Goal: Task Accomplishment & Management: Use online tool/utility

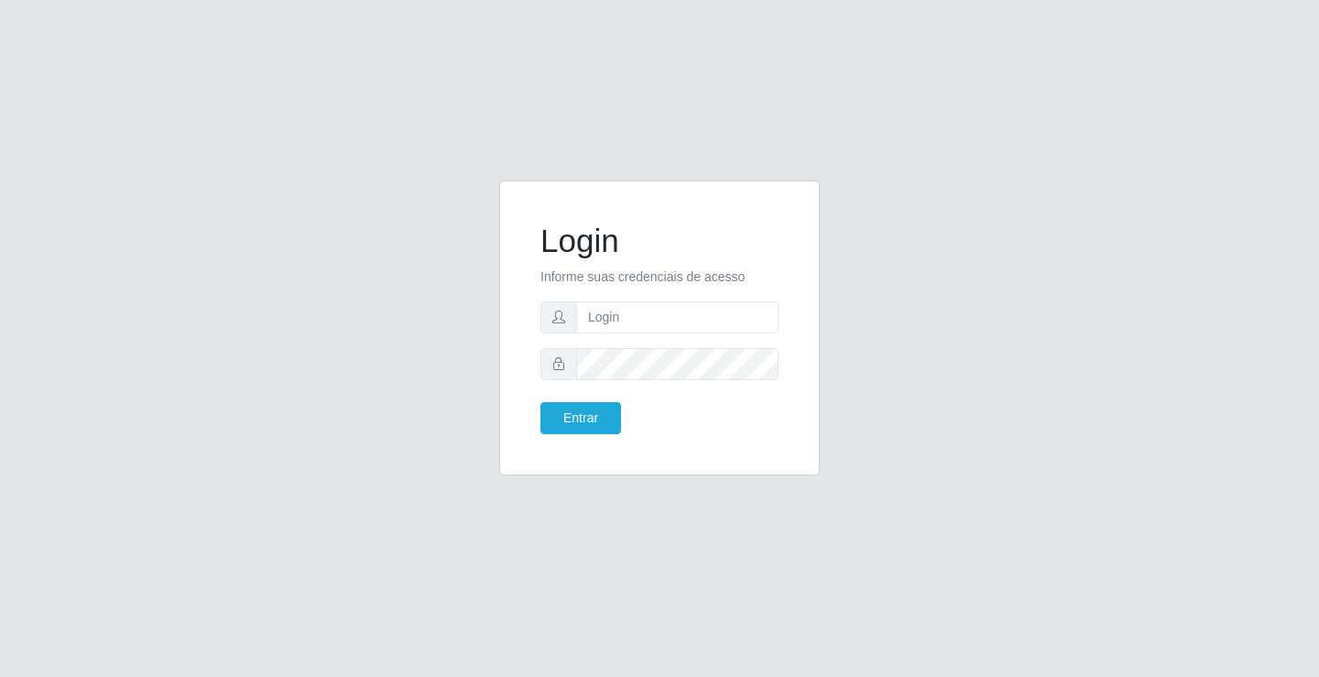
type input "zivaneide@ideal"
click at [540, 402] on button "Entrar" at bounding box center [580, 418] width 81 height 32
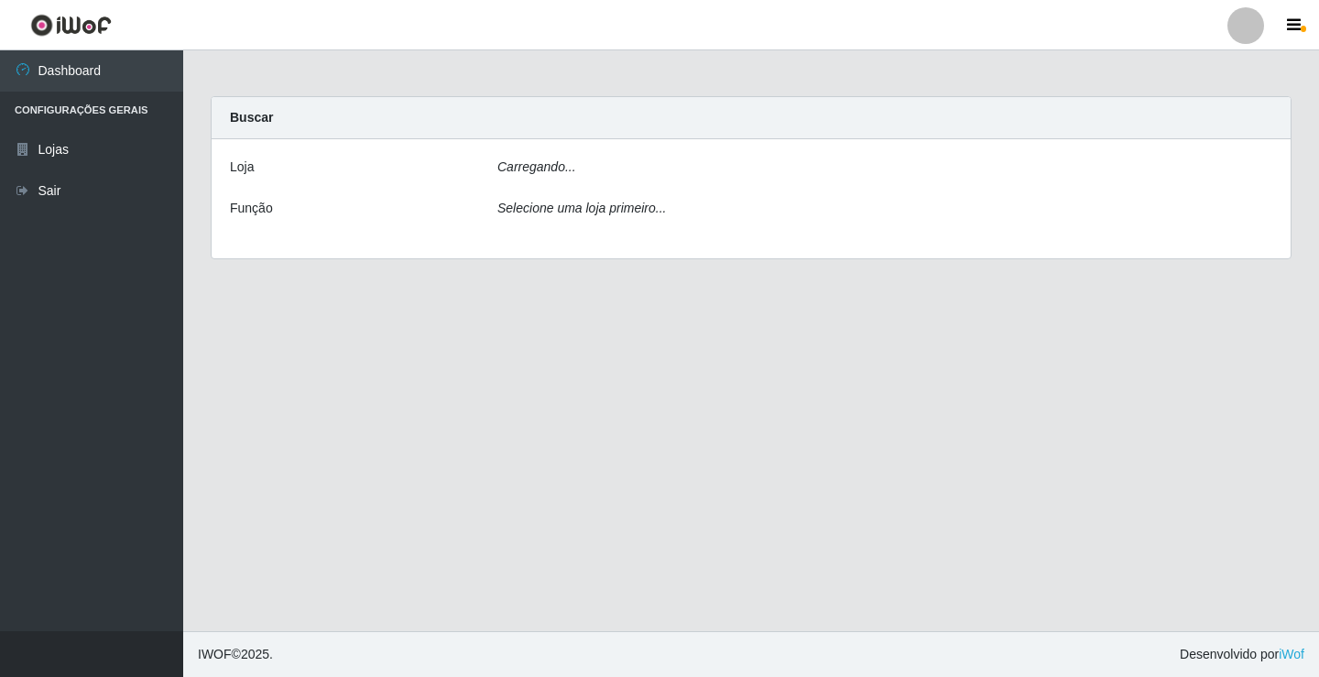
click at [570, 415] on main "Carregando... Buscar [PERSON_NAME]... Função Selecione uma loja primeiro..." at bounding box center [751, 340] width 1136 height 581
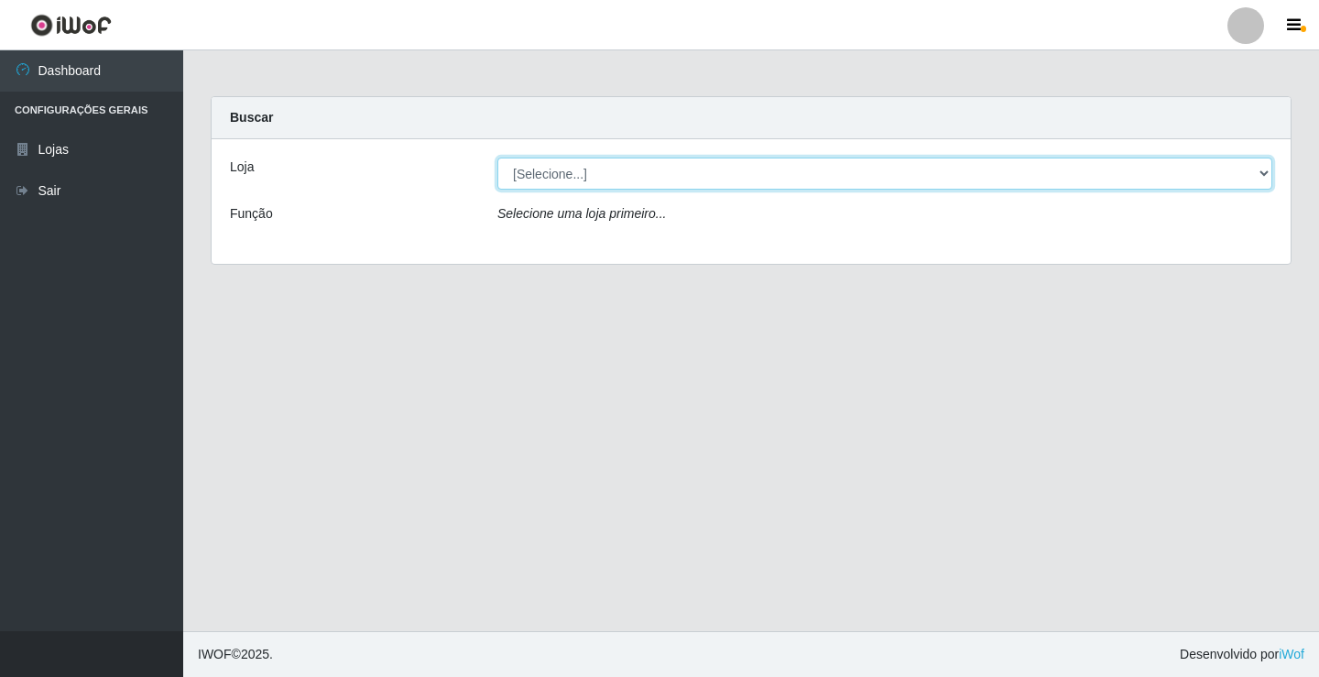
click at [1261, 172] on select "[Selecione...] Ideal - Conceição" at bounding box center [884, 174] width 775 height 32
select select "231"
click at [497, 158] on select "[Selecione...] Ideal - Conceição" at bounding box center [884, 174] width 775 height 32
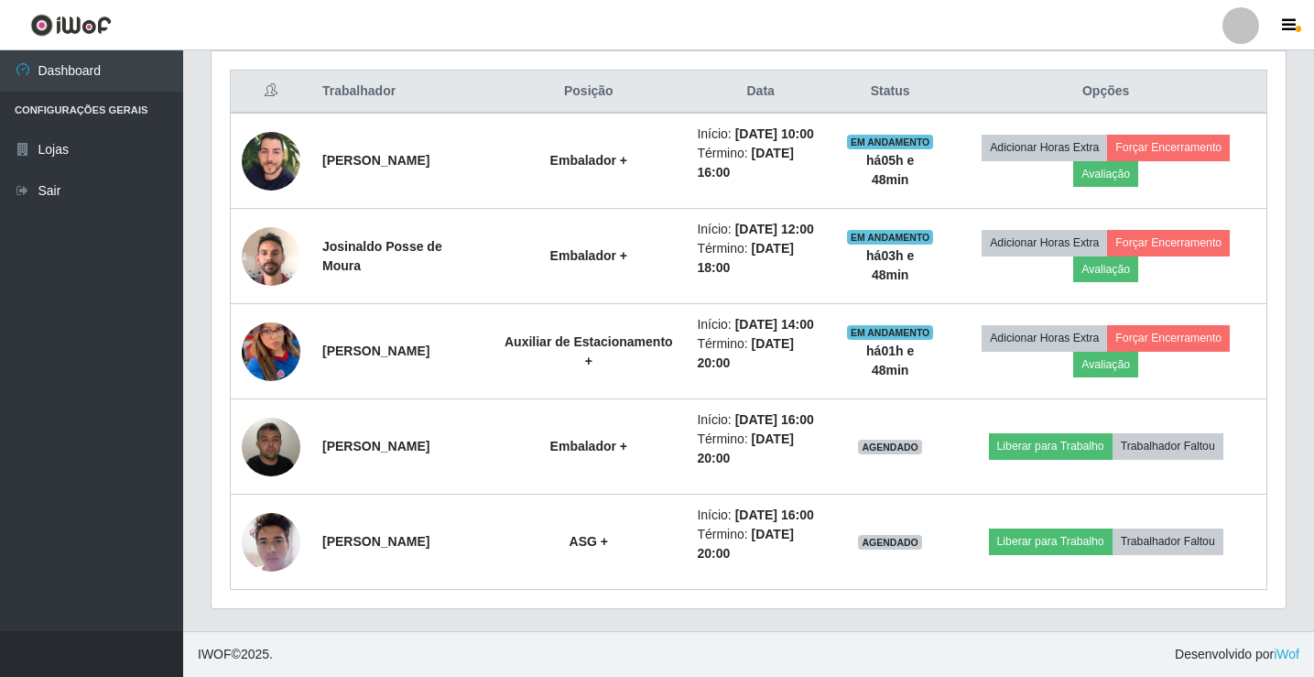
scroll to position [786, 0]
click at [1280, 27] on button "button" at bounding box center [1291, 26] width 46 height 26
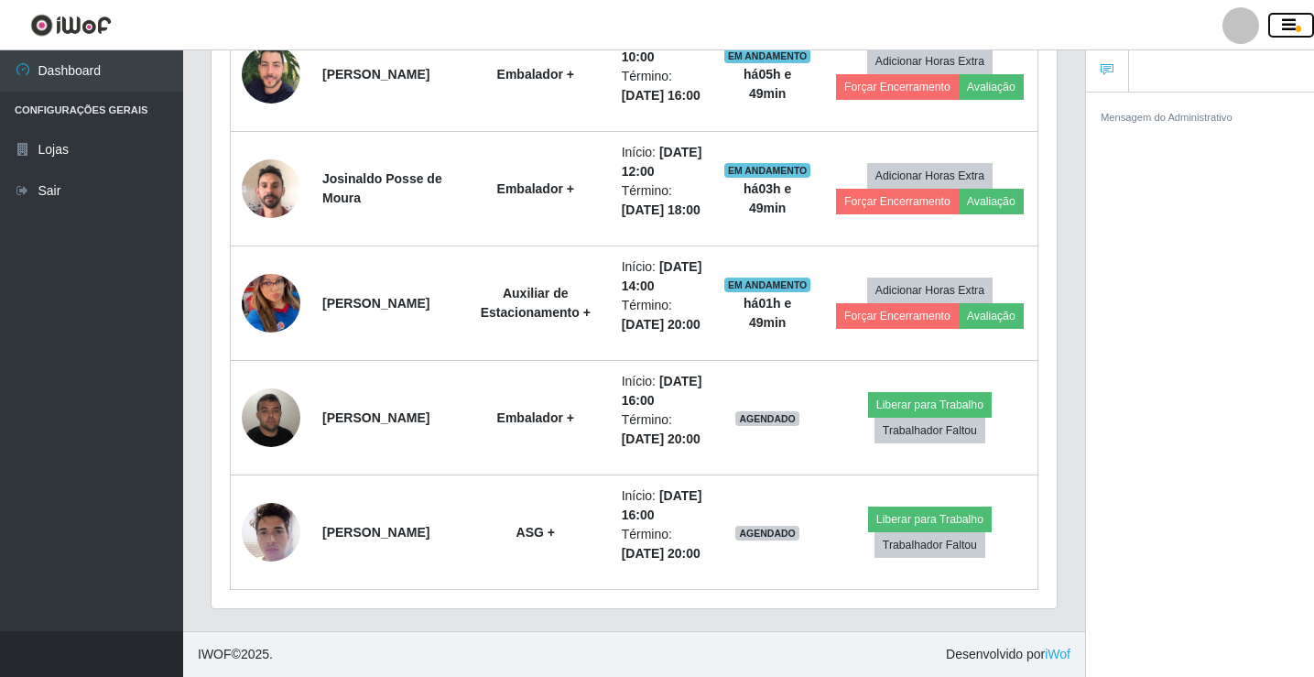
scroll to position [915386, 914921]
click at [1296, 34] on button "button" at bounding box center [1291, 26] width 46 height 26
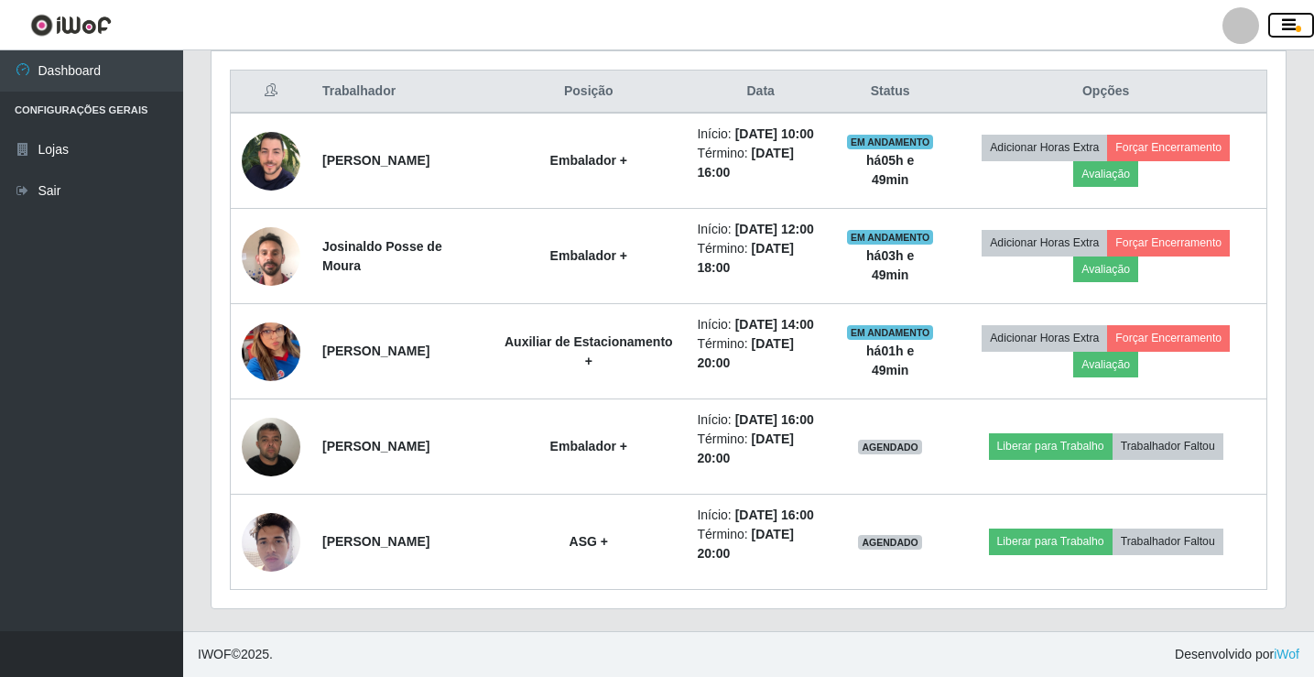
scroll to position [915386, 914692]
click at [1296, 34] on button "button" at bounding box center [1291, 26] width 46 height 26
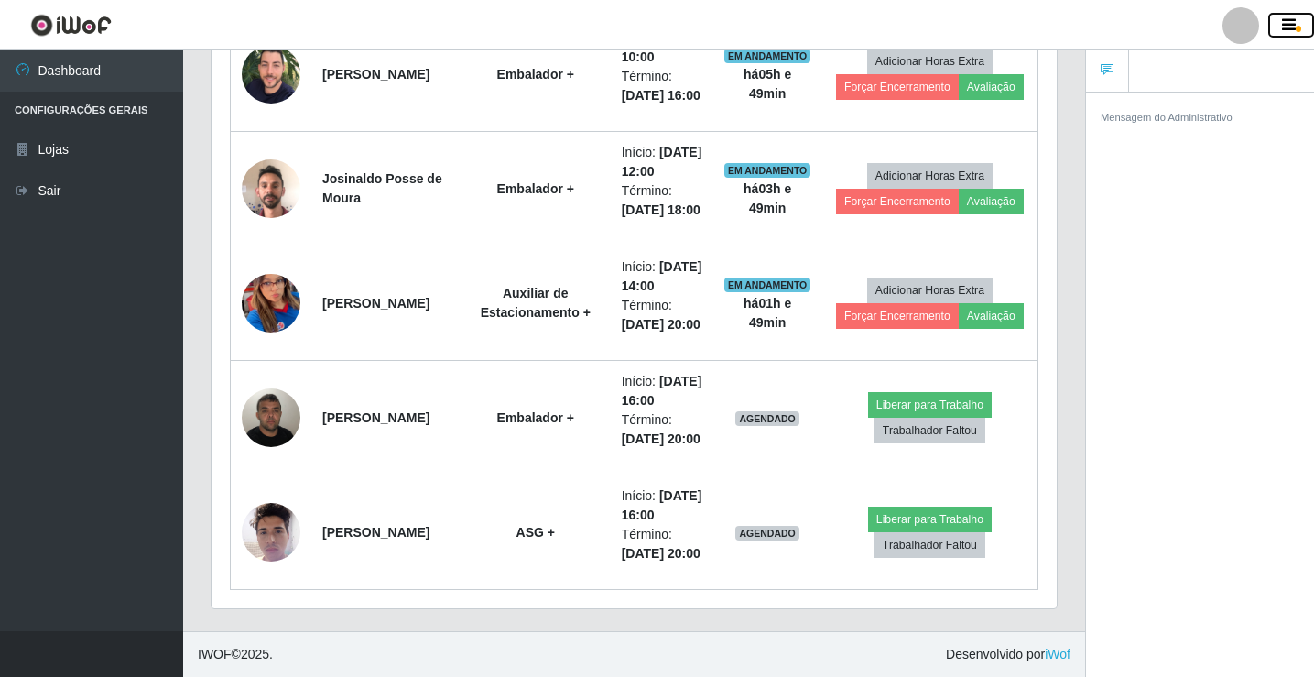
scroll to position [915386, 914920]
click at [37, 196] on link "Sair" at bounding box center [91, 190] width 183 height 41
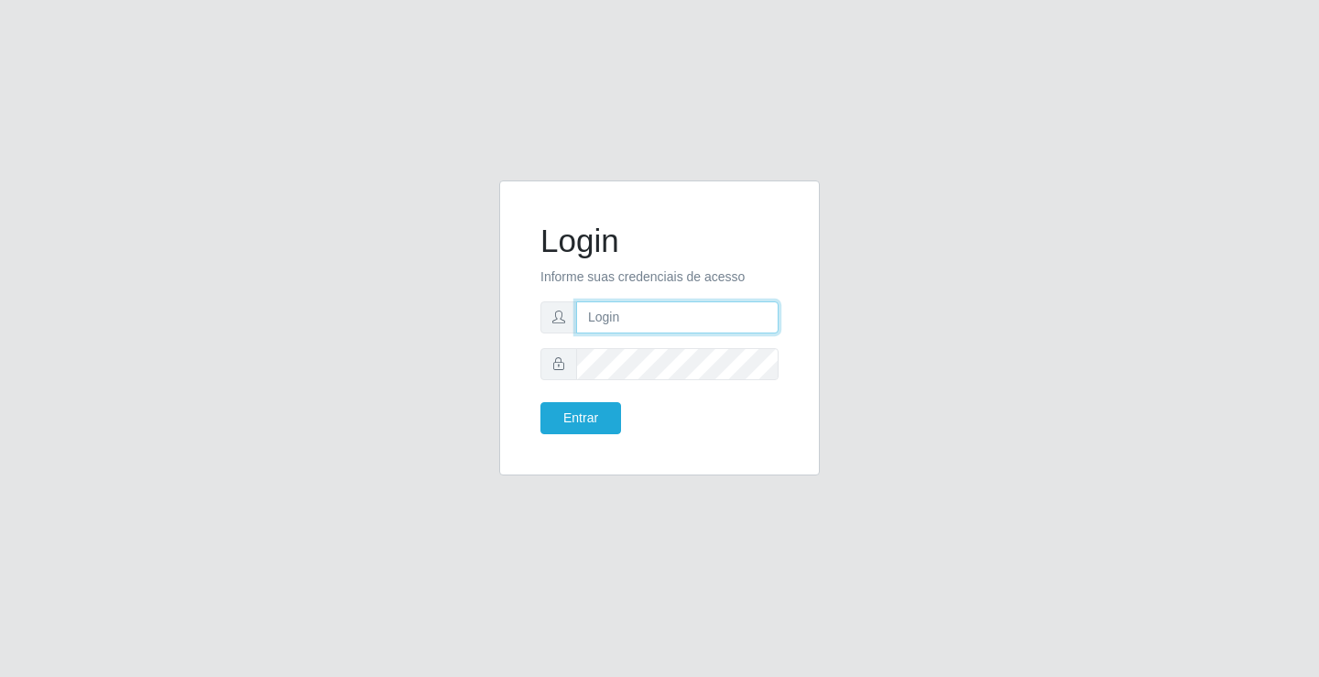
click at [626, 309] on input "text" at bounding box center [677, 317] width 202 height 32
type input "zivaneide@ideal"
click at [540, 402] on button "Entrar" at bounding box center [580, 418] width 81 height 32
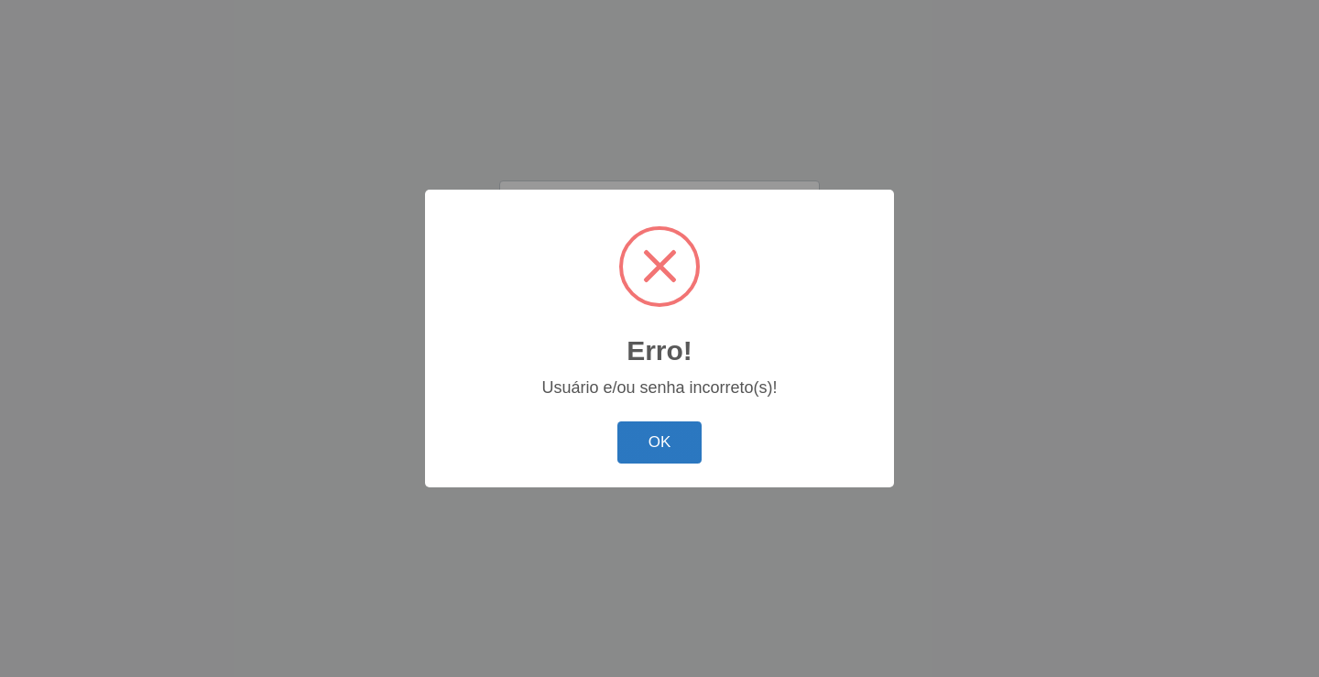
click at [669, 449] on button "OK" at bounding box center [659, 442] width 85 height 43
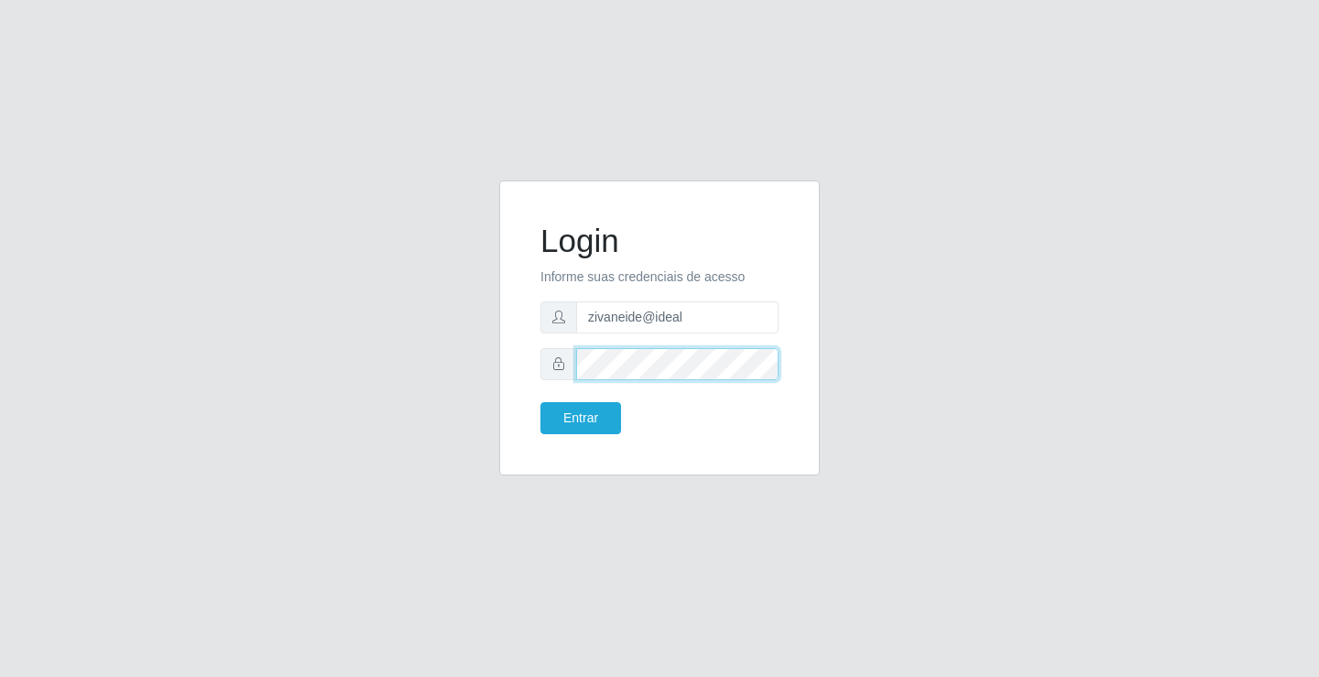
click at [540, 402] on button "Entrar" at bounding box center [580, 418] width 81 height 32
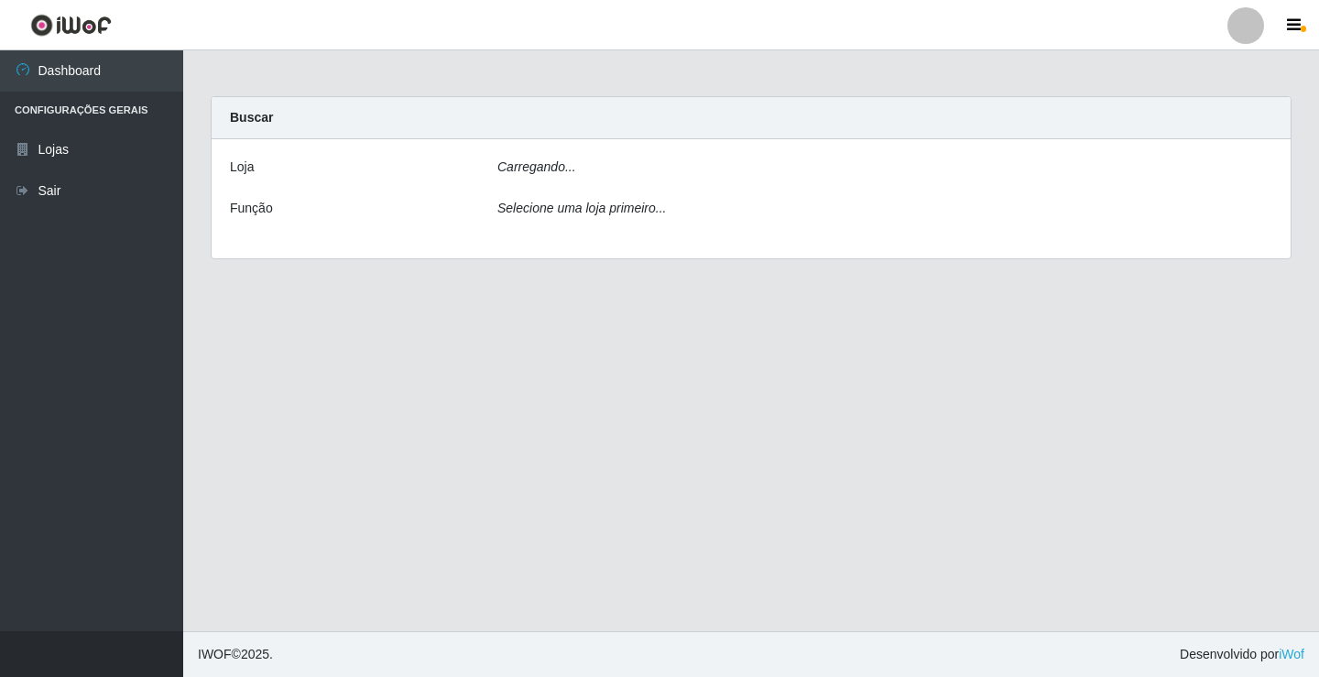
click at [614, 405] on main "Carregando... Buscar [PERSON_NAME]... Função Selecione uma loja primeiro..." at bounding box center [751, 340] width 1136 height 581
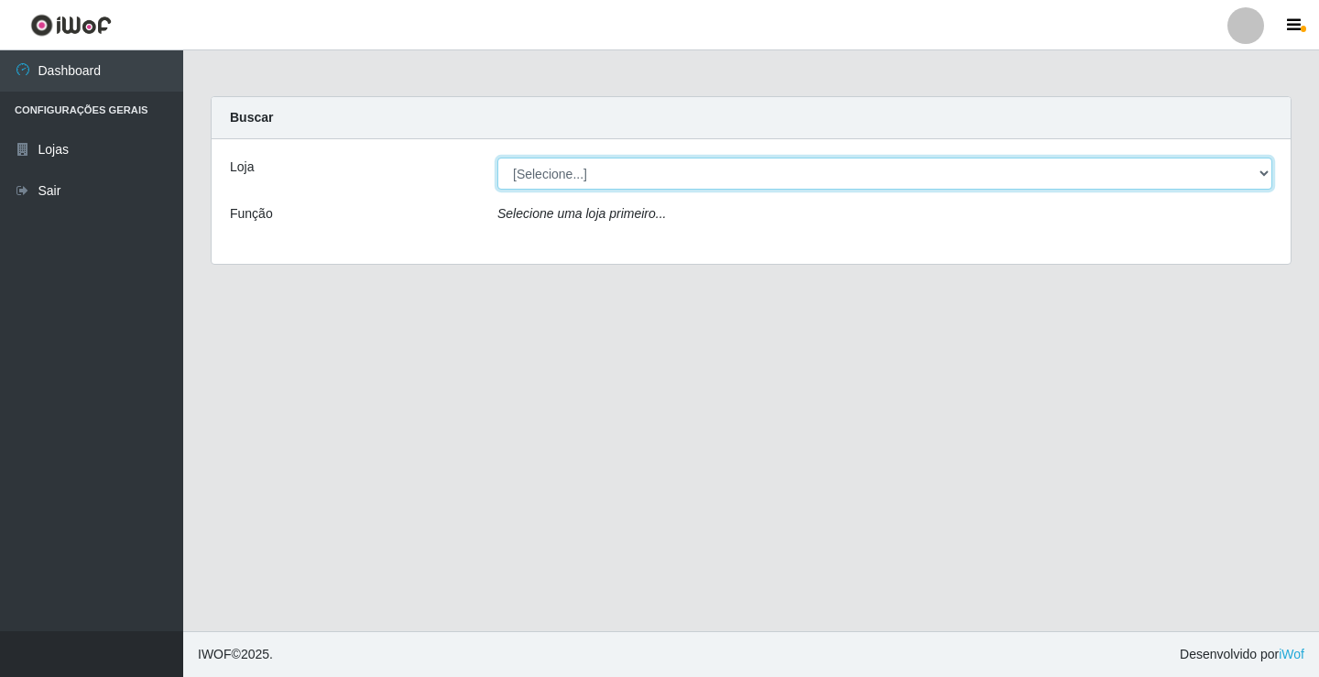
click at [1263, 172] on select "[Selecione...] Ideal - Conceição" at bounding box center [884, 174] width 775 height 32
select select "231"
click at [497, 158] on select "[Selecione...] Ideal - Conceição" at bounding box center [884, 174] width 775 height 32
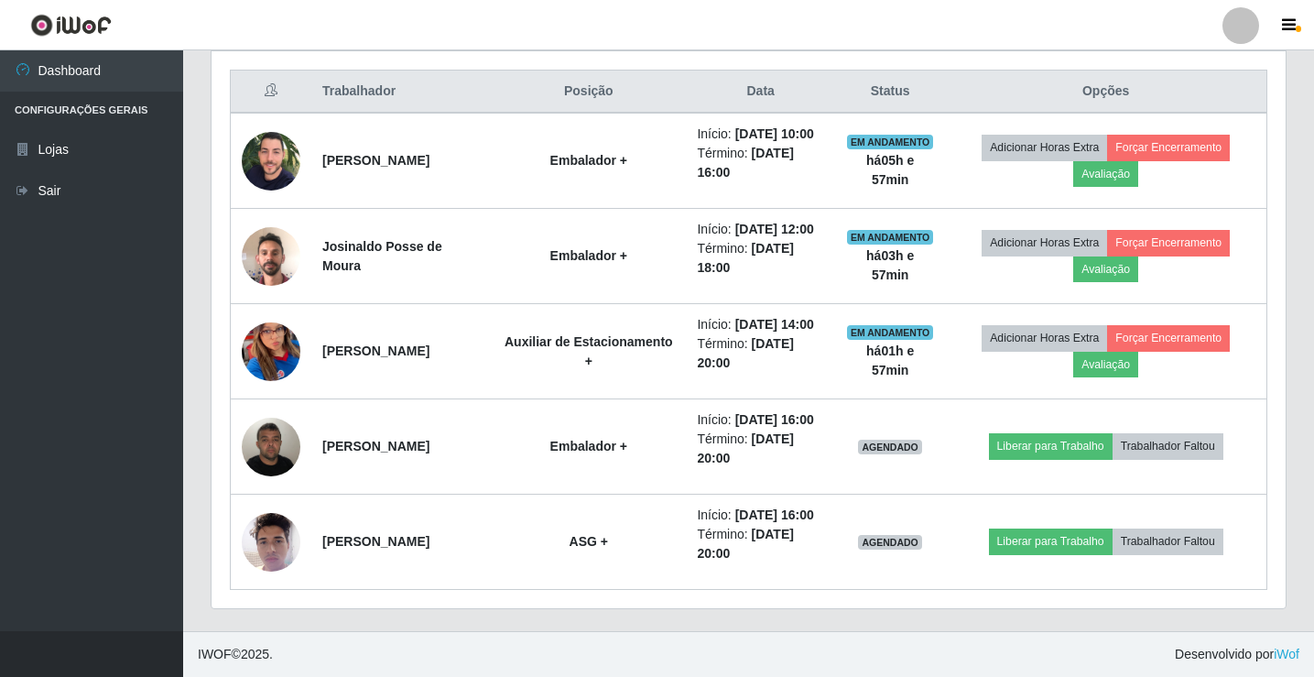
scroll to position [786, 0]
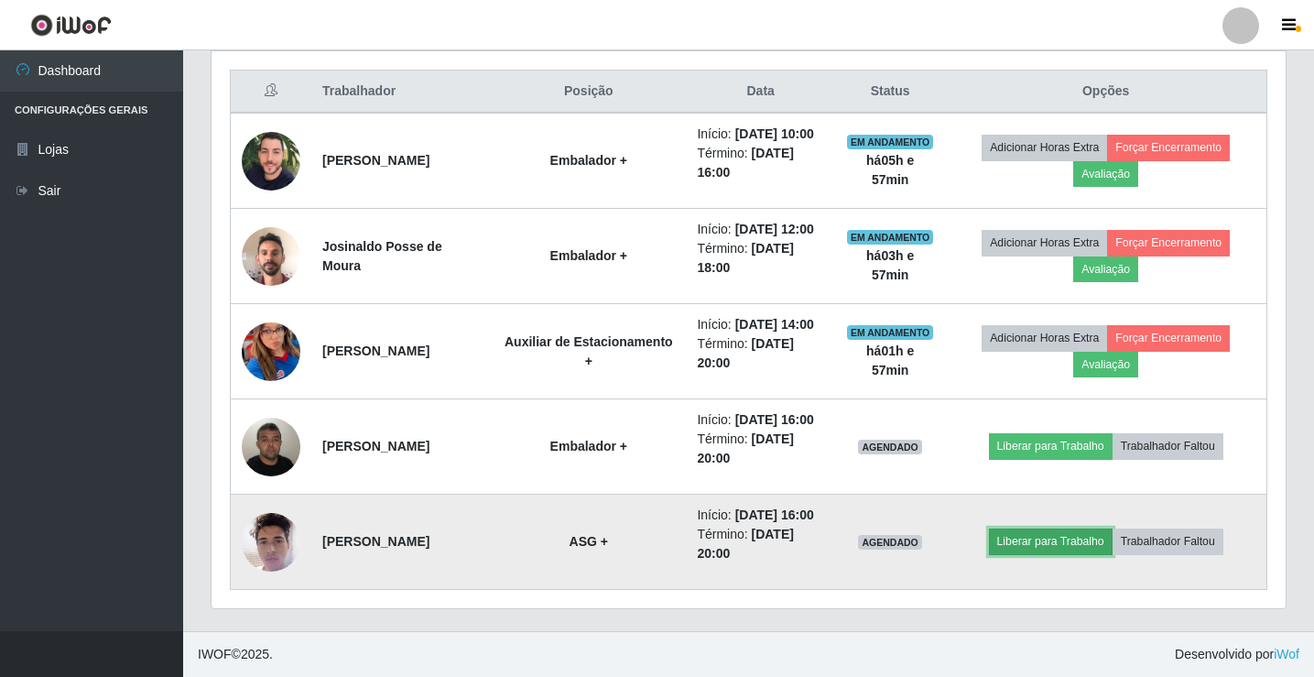
click at [1051, 529] on button "Liberar para Trabalho" at bounding box center [1051, 541] width 124 height 26
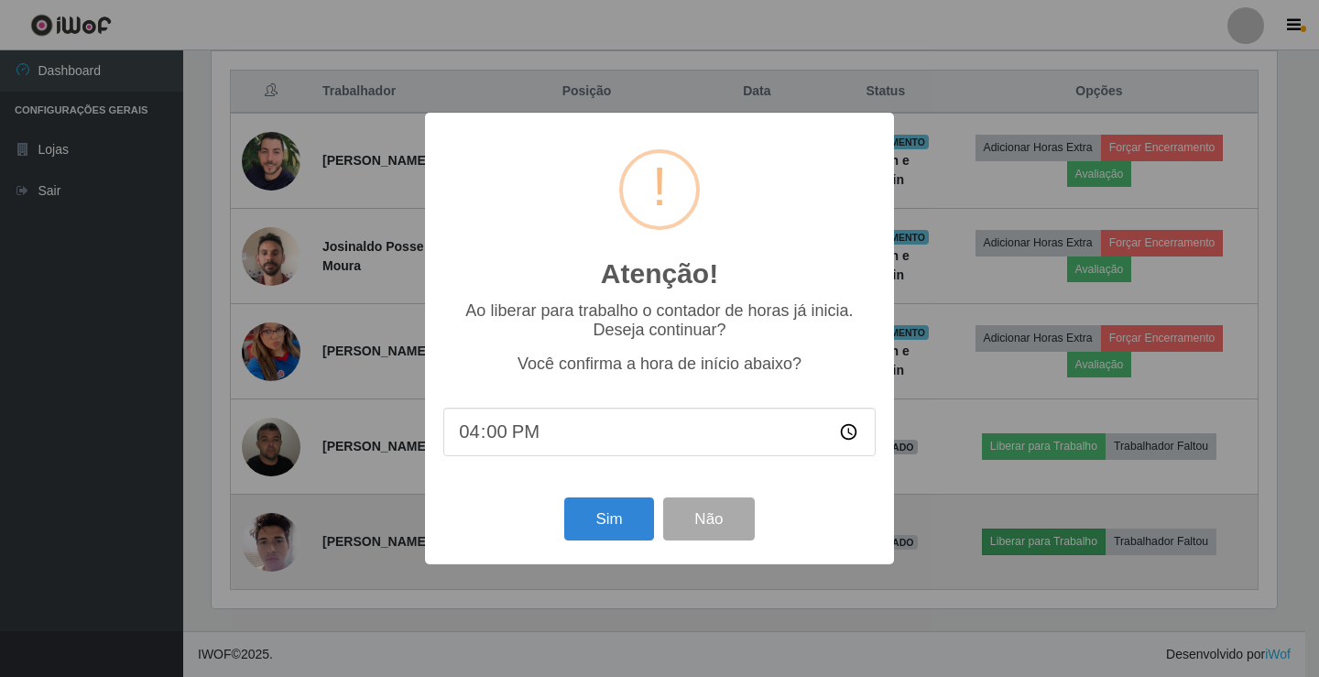
scroll to position [380, 1065]
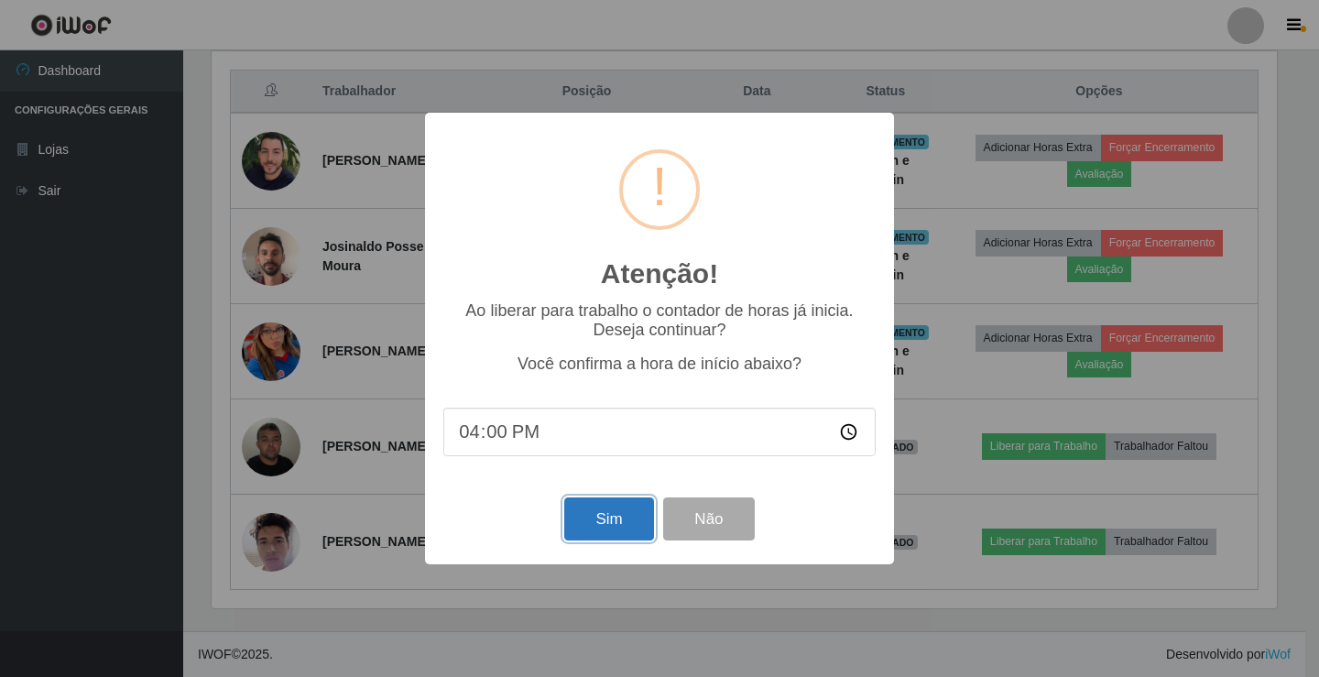
click at [591, 524] on button "Sim" at bounding box center [608, 518] width 89 height 43
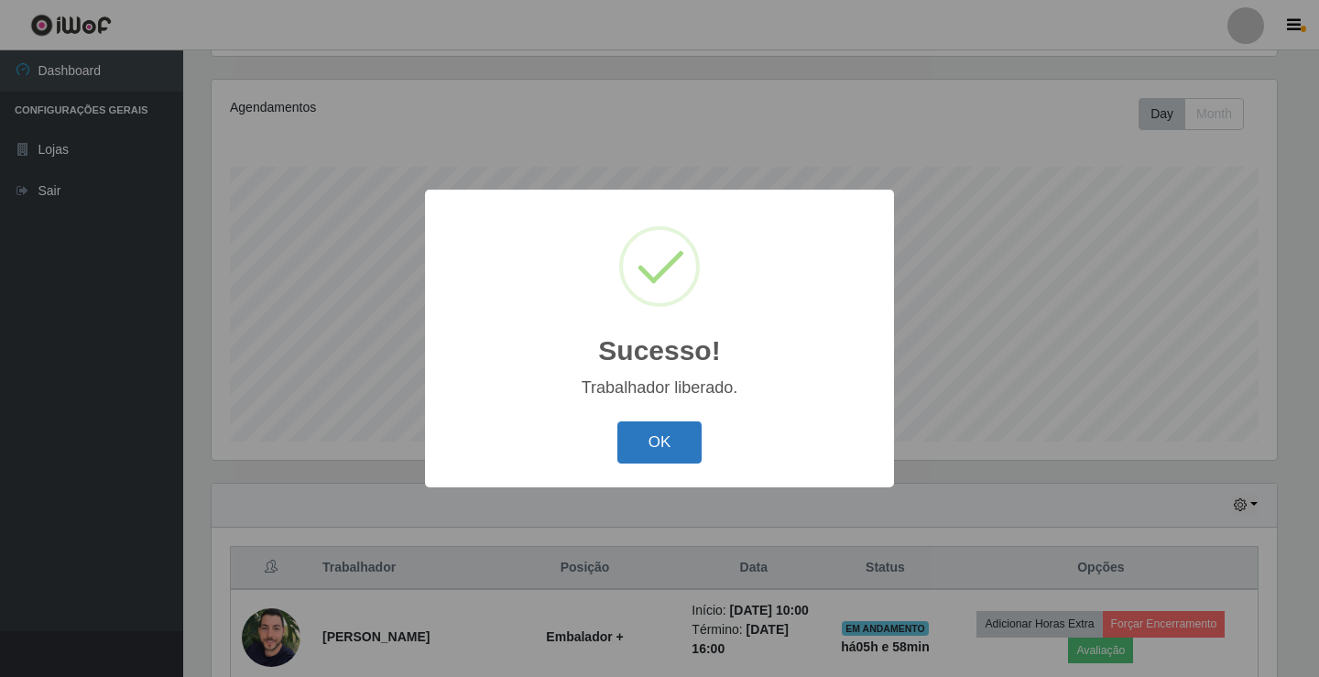
click at [671, 435] on button "OK" at bounding box center [659, 442] width 85 height 43
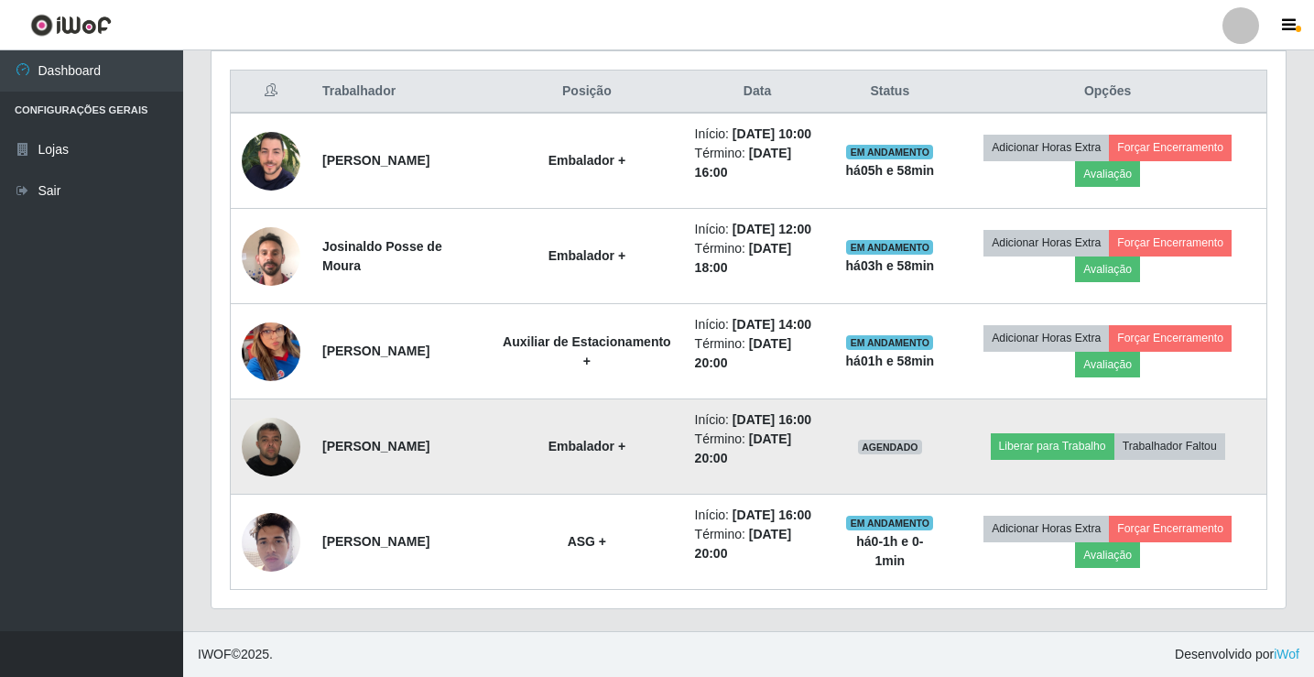
scroll to position [786, 0]
click at [1060, 433] on button "Liberar para Trabalho" at bounding box center [1053, 446] width 124 height 26
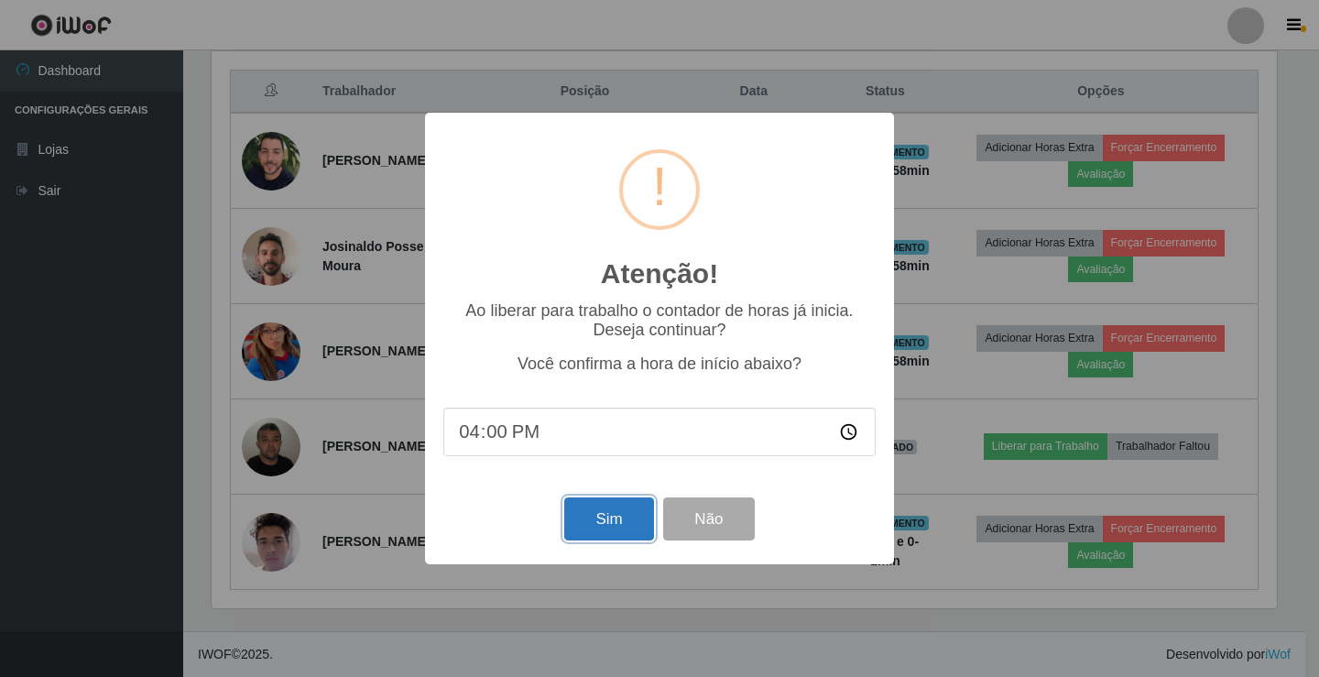
click at [599, 514] on button "Sim" at bounding box center [608, 518] width 89 height 43
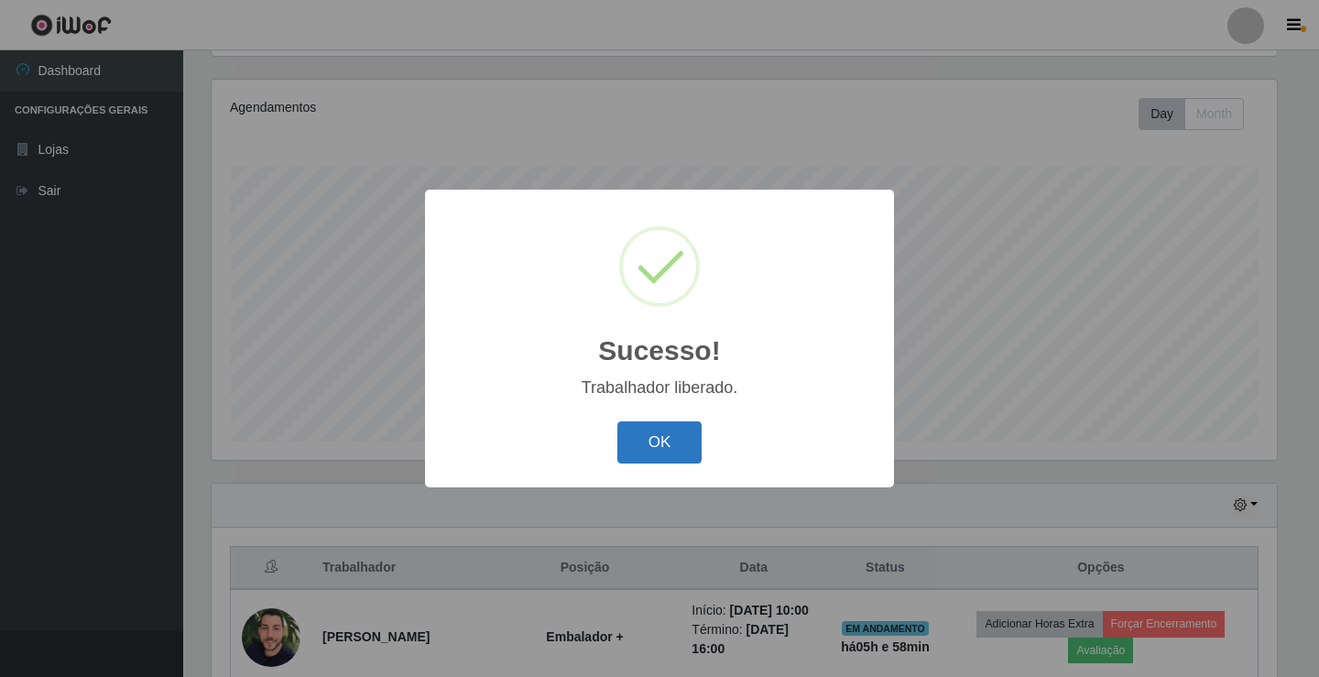
click at [651, 431] on button "OK" at bounding box center [659, 442] width 85 height 43
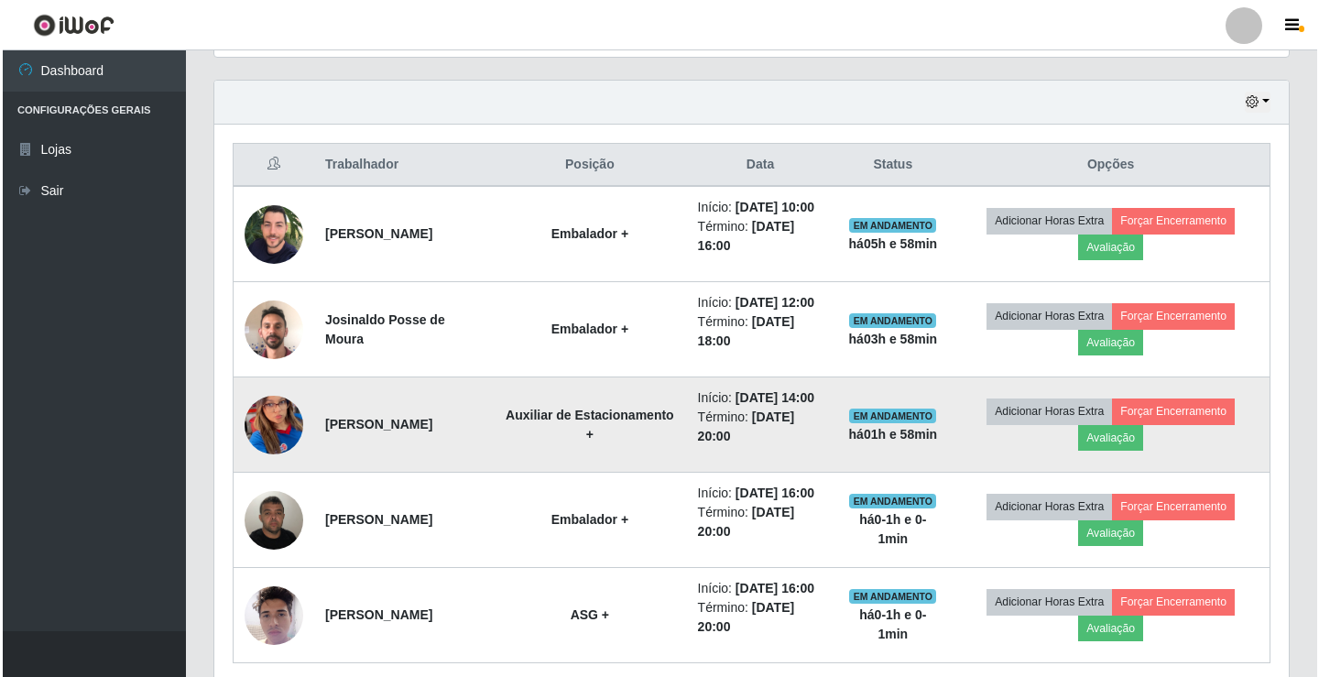
scroll to position [603, 0]
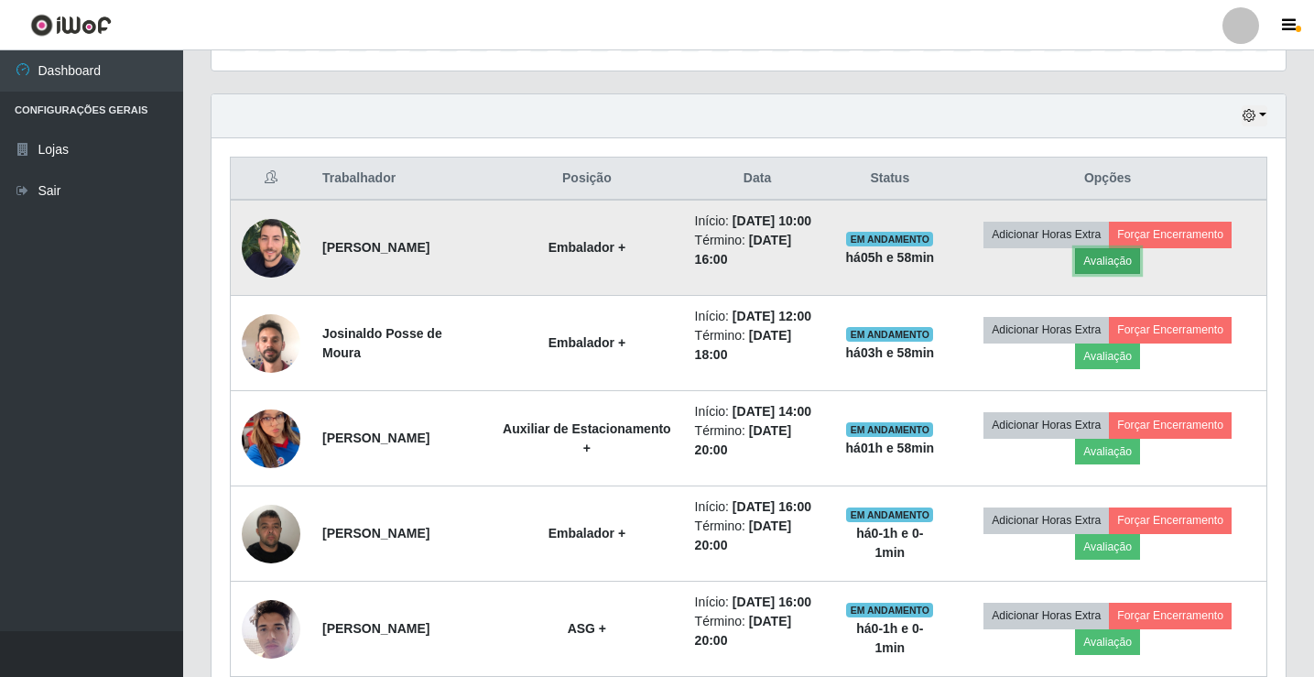
click at [1130, 272] on button "Avaliação" at bounding box center [1107, 261] width 65 height 26
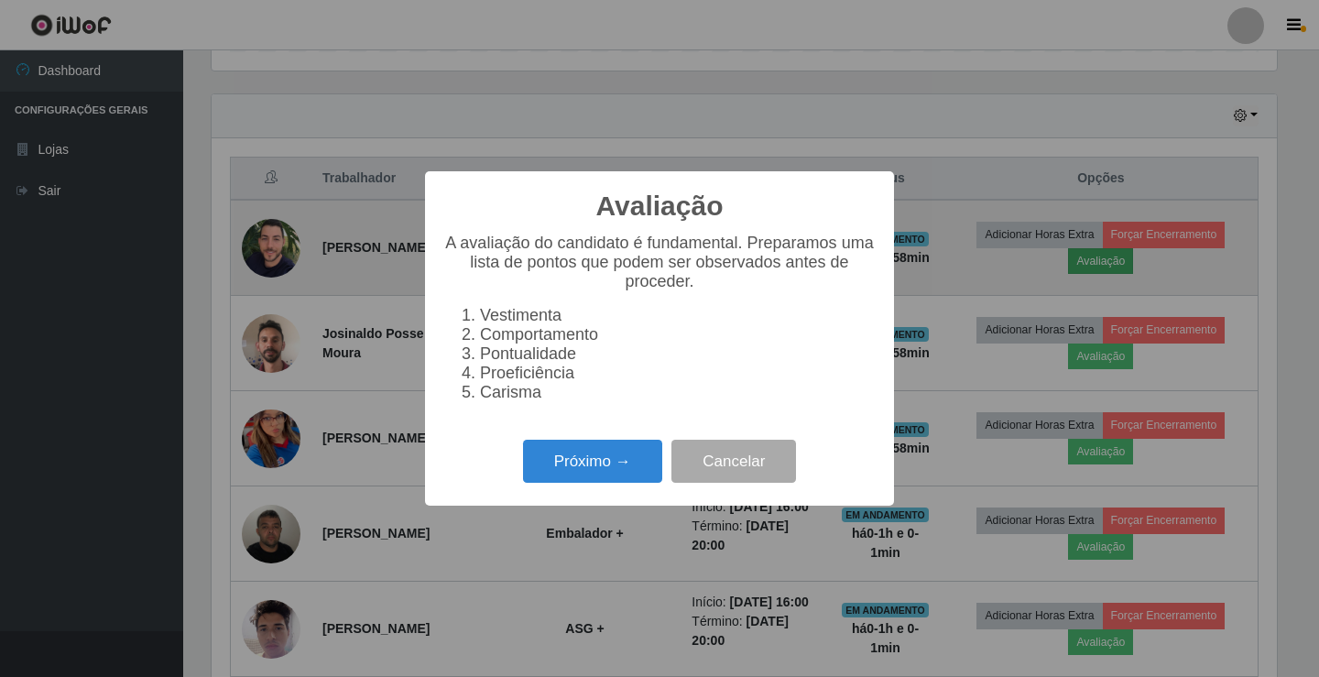
scroll to position [0, 0]
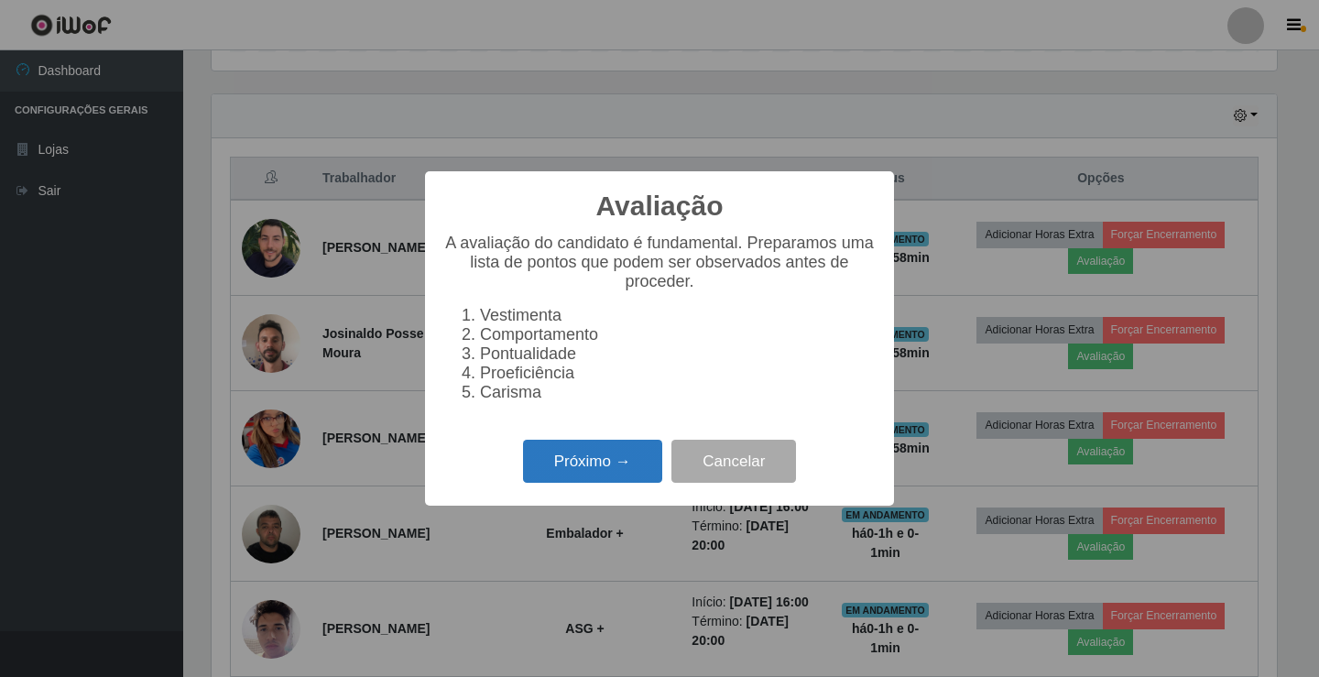
click at [652, 468] on button "Próximo →" at bounding box center [592, 461] width 139 height 43
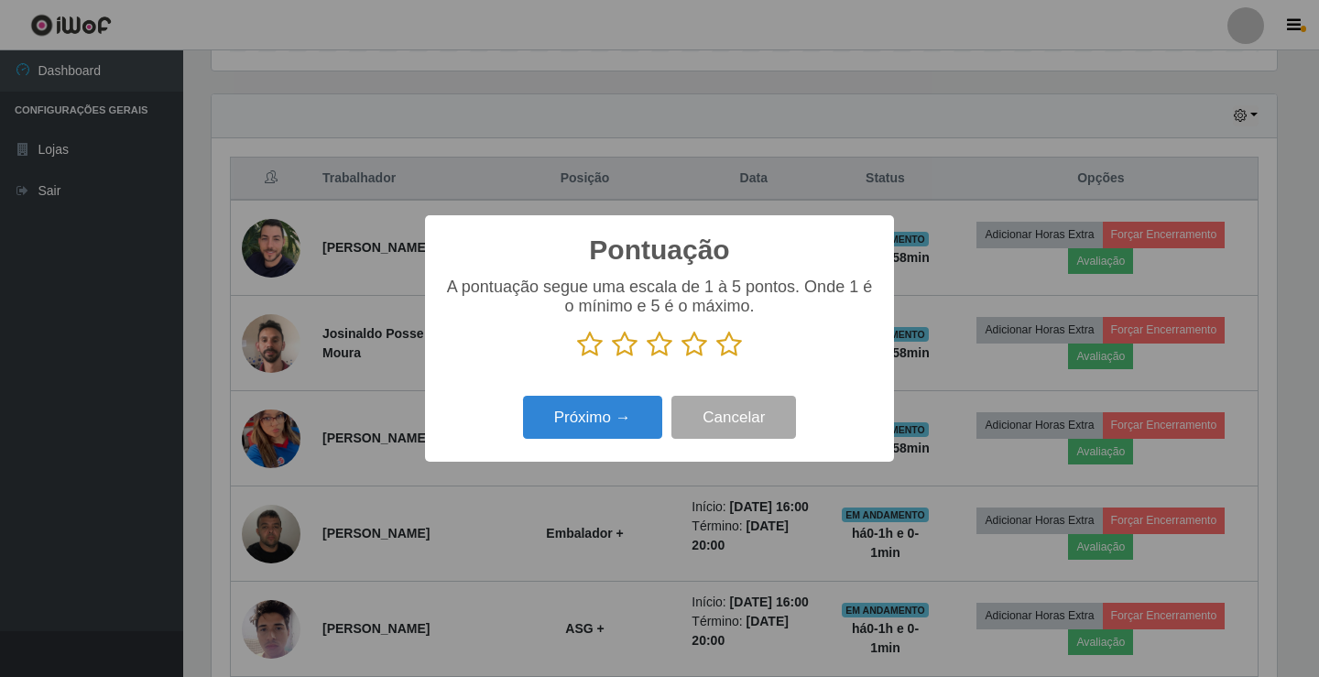
click at [629, 348] on icon at bounding box center [625, 344] width 26 height 27
click at [612, 358] on input "radio" at bounding box center [612, 358] width 0 height 0
click at [627, 454] on div "Pontuação × A pontuação segue uma escala de 1 à 5 pontos. Onde 1 é o mínimo e 5…" at bounding box center [659, 338] width 469 height 246
click at [629, 427] on button "Próximo →" at bounding box center [592, 417] width 139 height 43
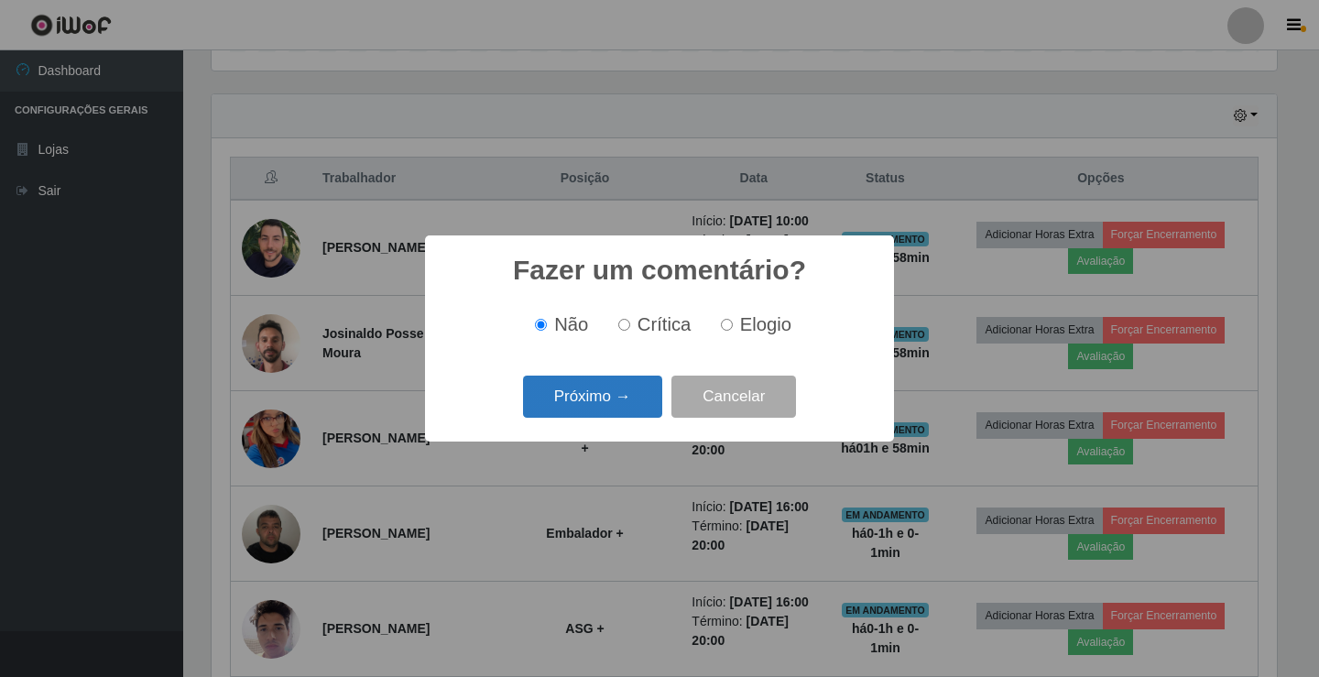
click at [624, 403] on button "Próximo →" at bounding box center [592, 396] width 139 height 43
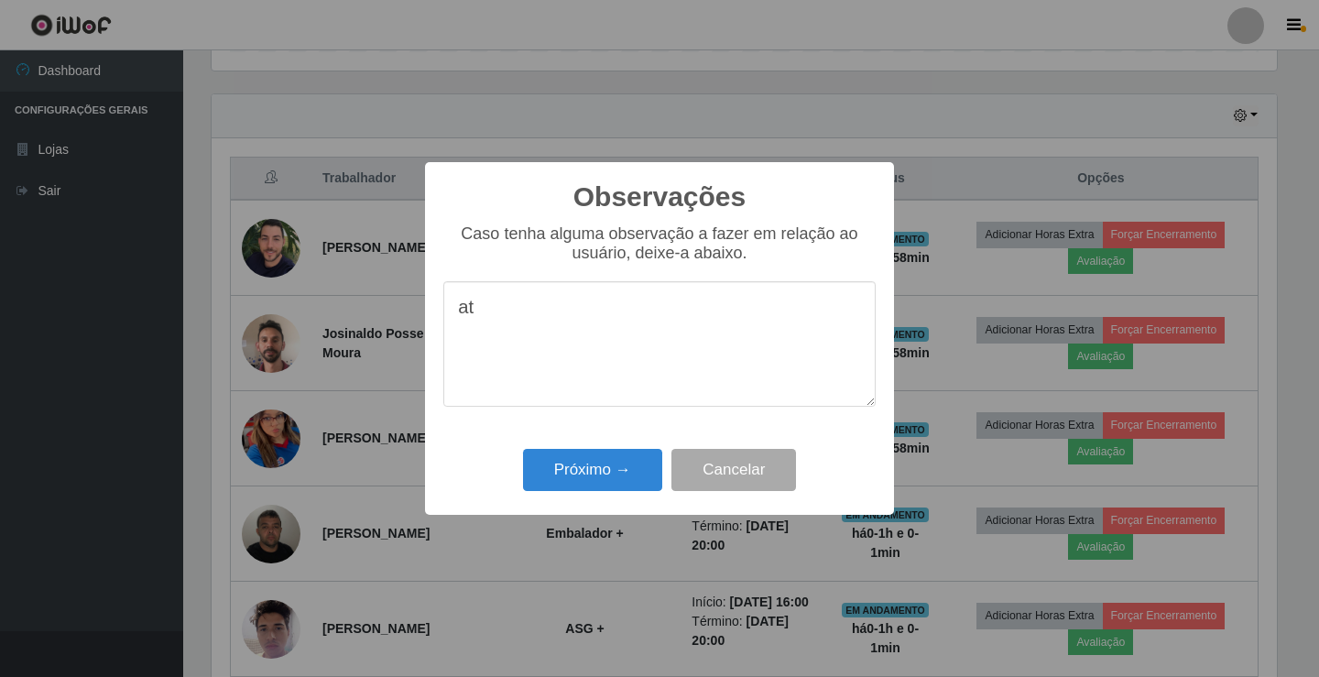
type textarea "a"
click at [576, 484] on button "Próximo →" at bounding box center [592, 470] width 139 height 43
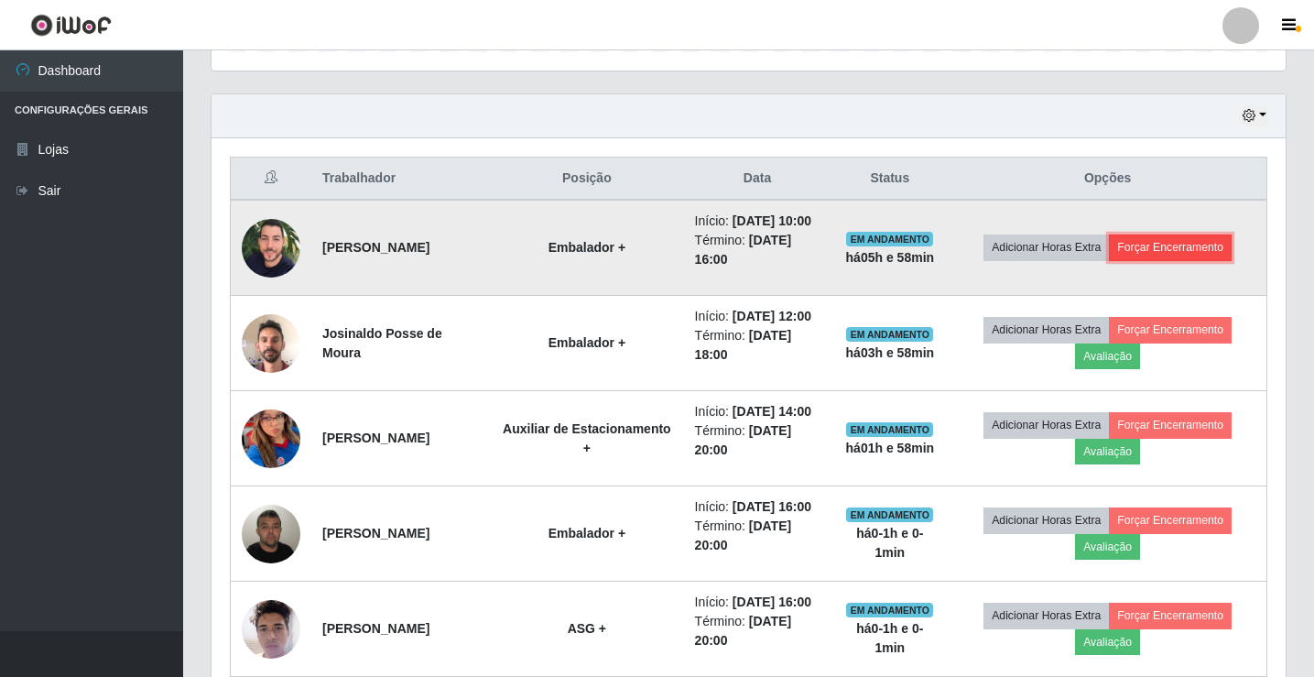
click at [1168, 255] on button "Forçar Encerramento" at bounding box center [1170, 247] width 123 height 26
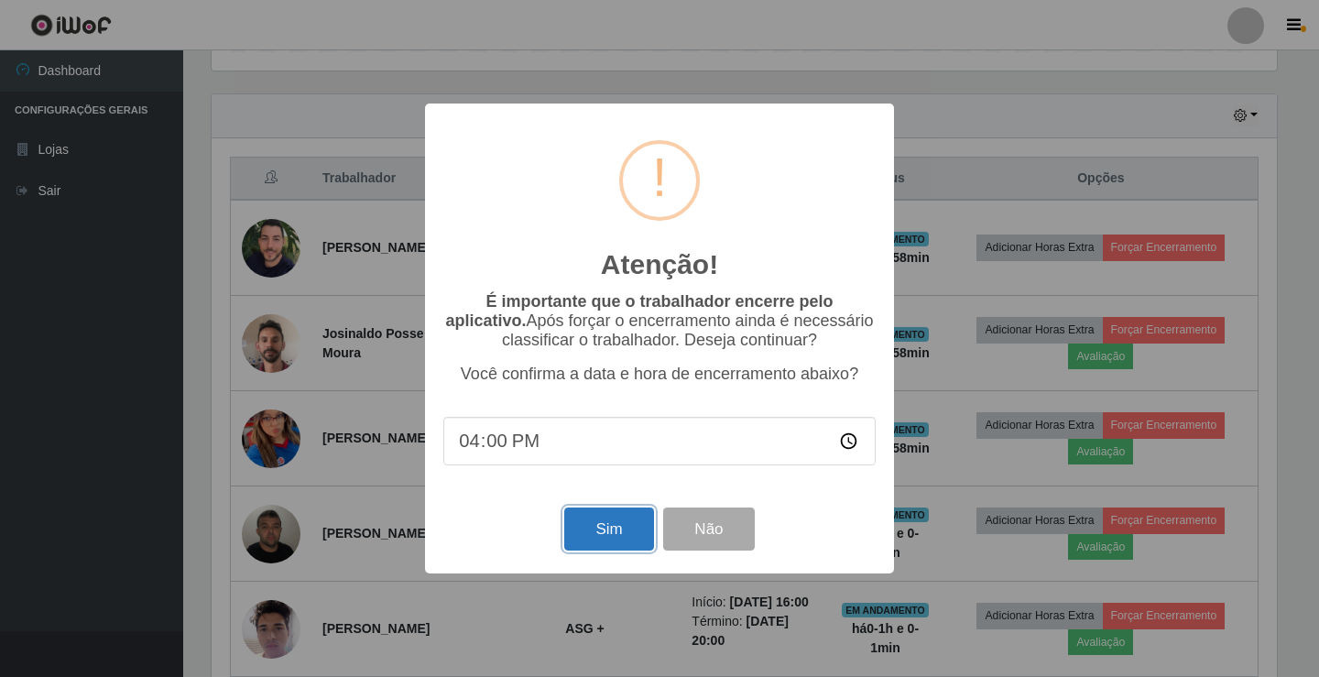
click at [628, 533] on button "Sim" at bounding box center [608, 528] width 89 height 43
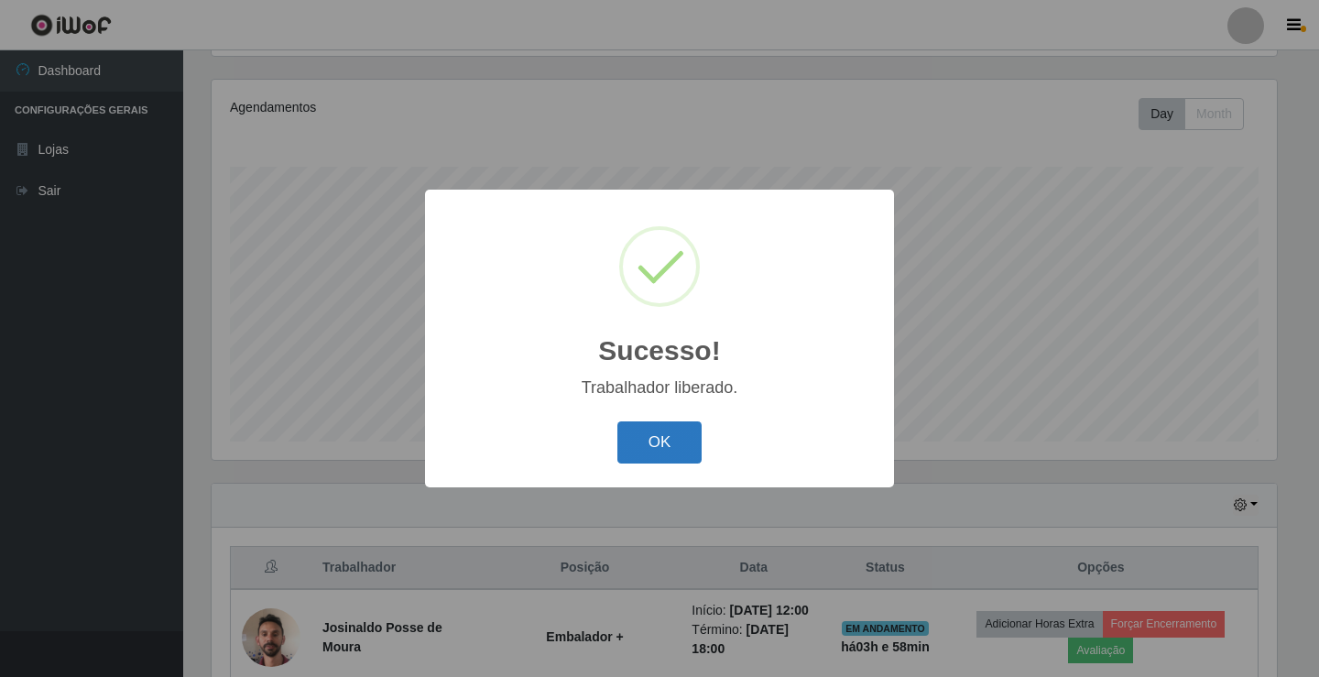
click at [652, 432] on button "OK" at bounding box center [659, 442] width 85 height 43
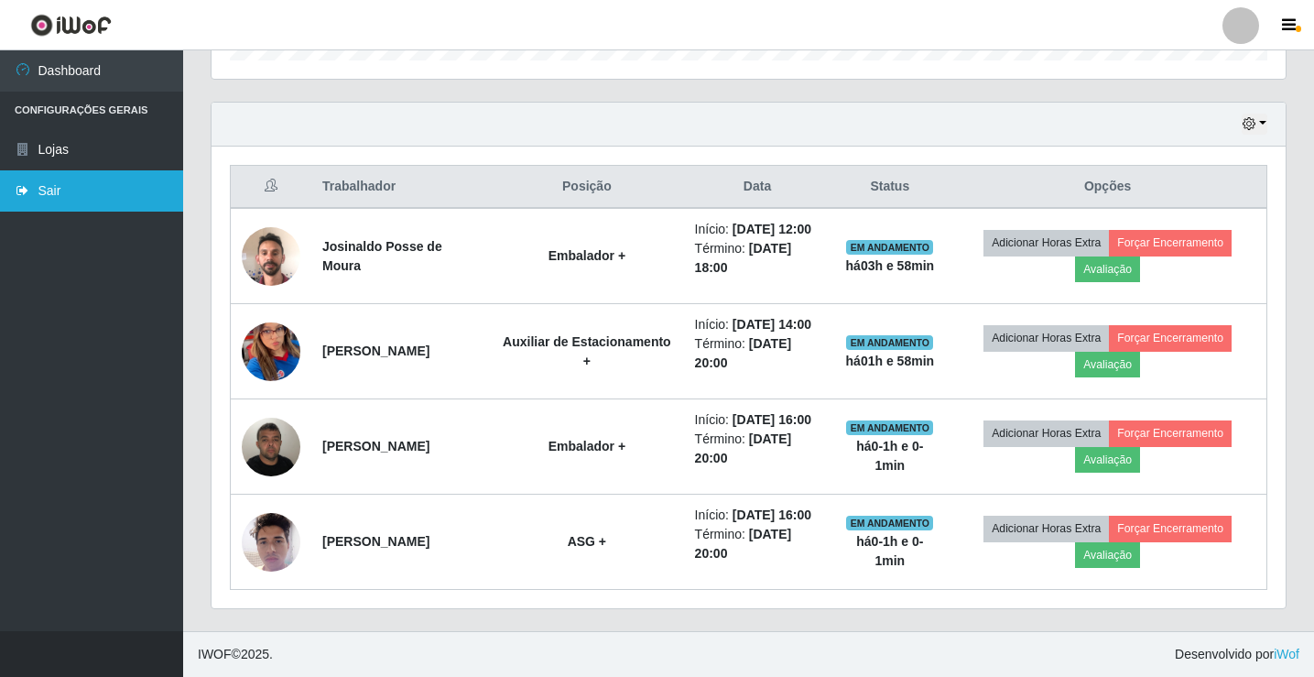
click at [57, 189] on link "Sair" at bounding box center [91, 190] width 183 height 41
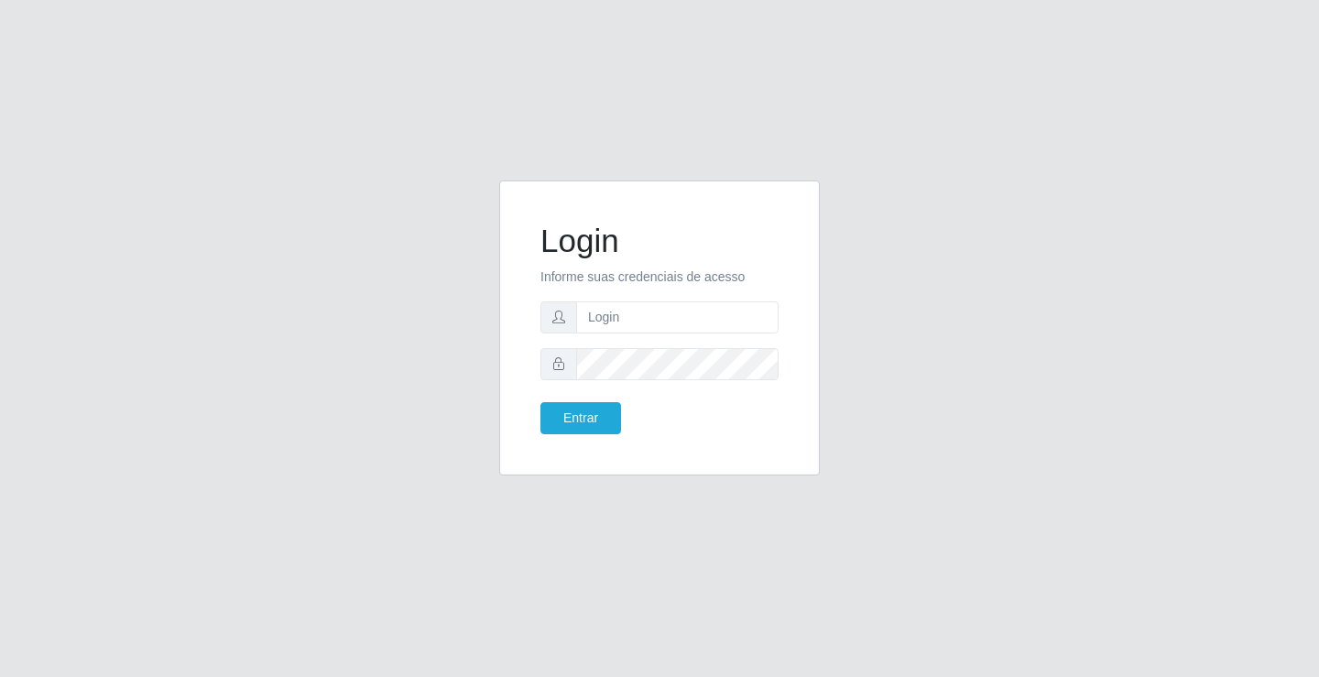
click at [1082, 224] on div "Login Informe suas credenciais de acesso Entrar" at bounding box center [659, 338] width 1044 height 317
